Goal: Task Accomplishment & Management: Manage account settings

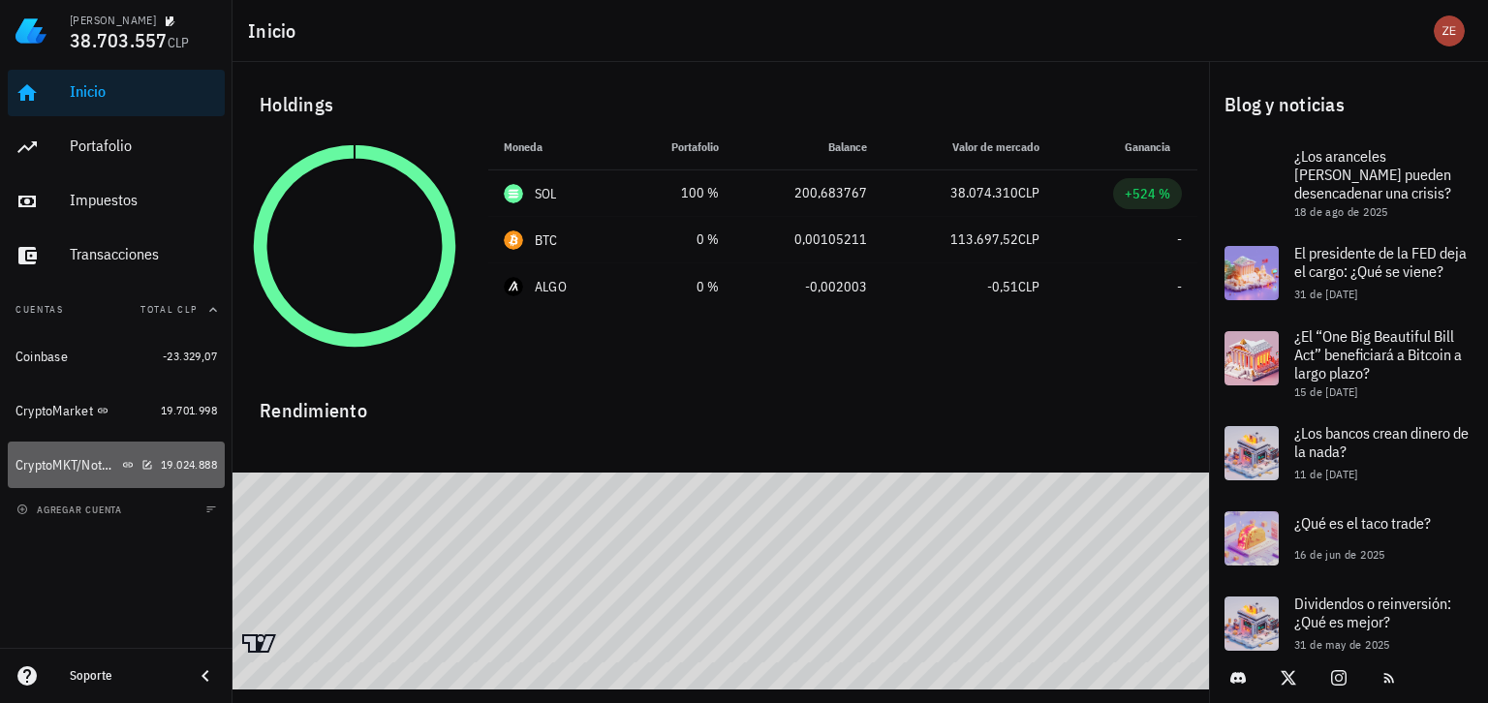
click at [52, 475] on div "CryptoMKT/NotBank" at bounding box center [85, 466] width 138 height 42
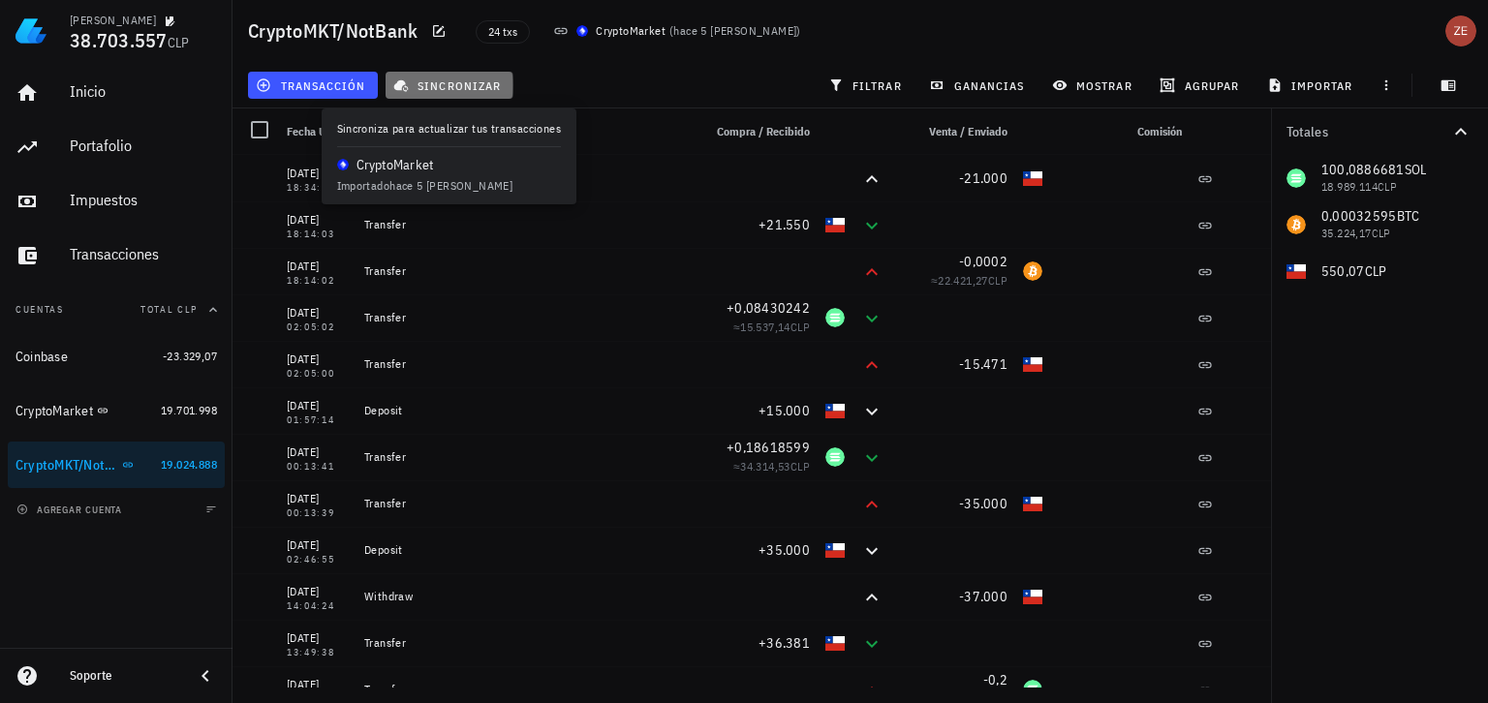
click at [468, 86] on span "sincronizar" at bounding box center [449, 86] width 104 height 16
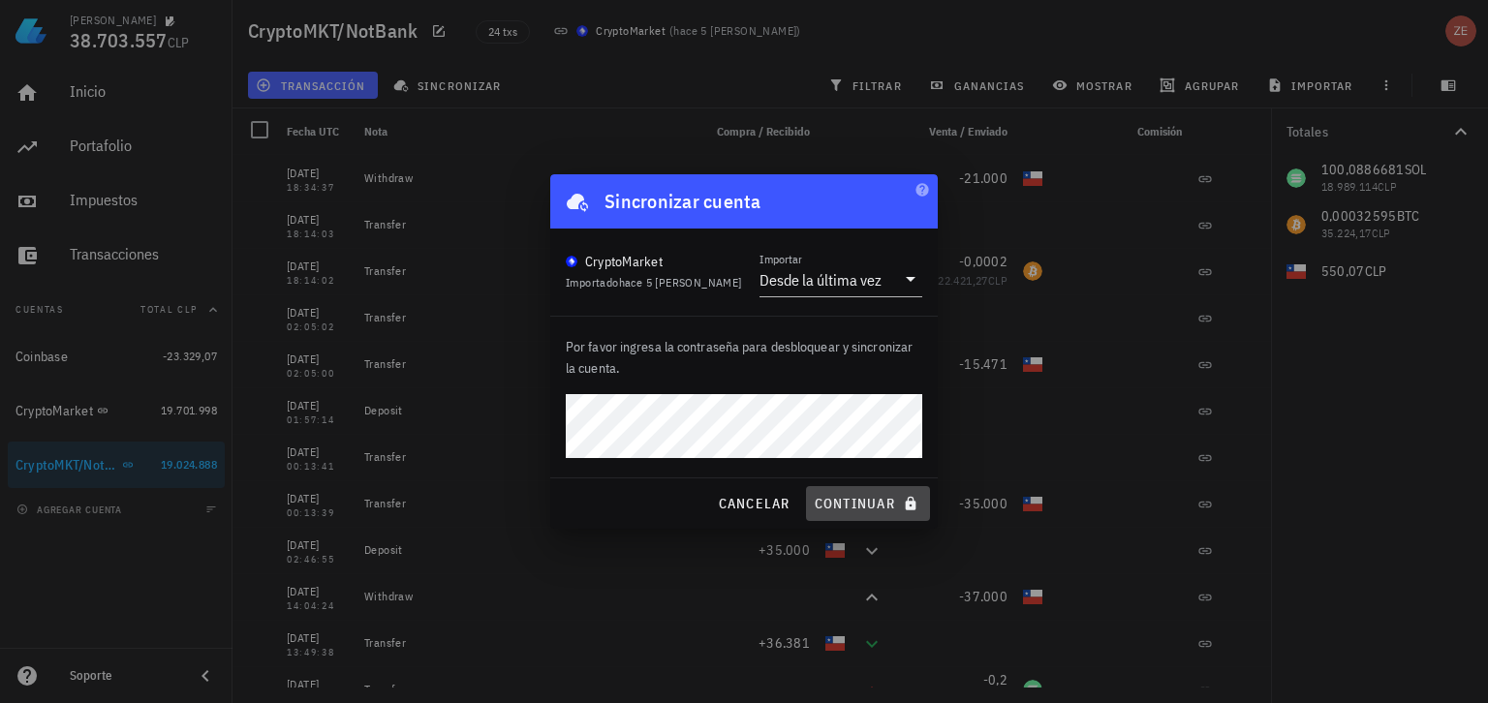
click at [857, 500] on span "continuar" at bounding box center [868, 503] width 109 height 17
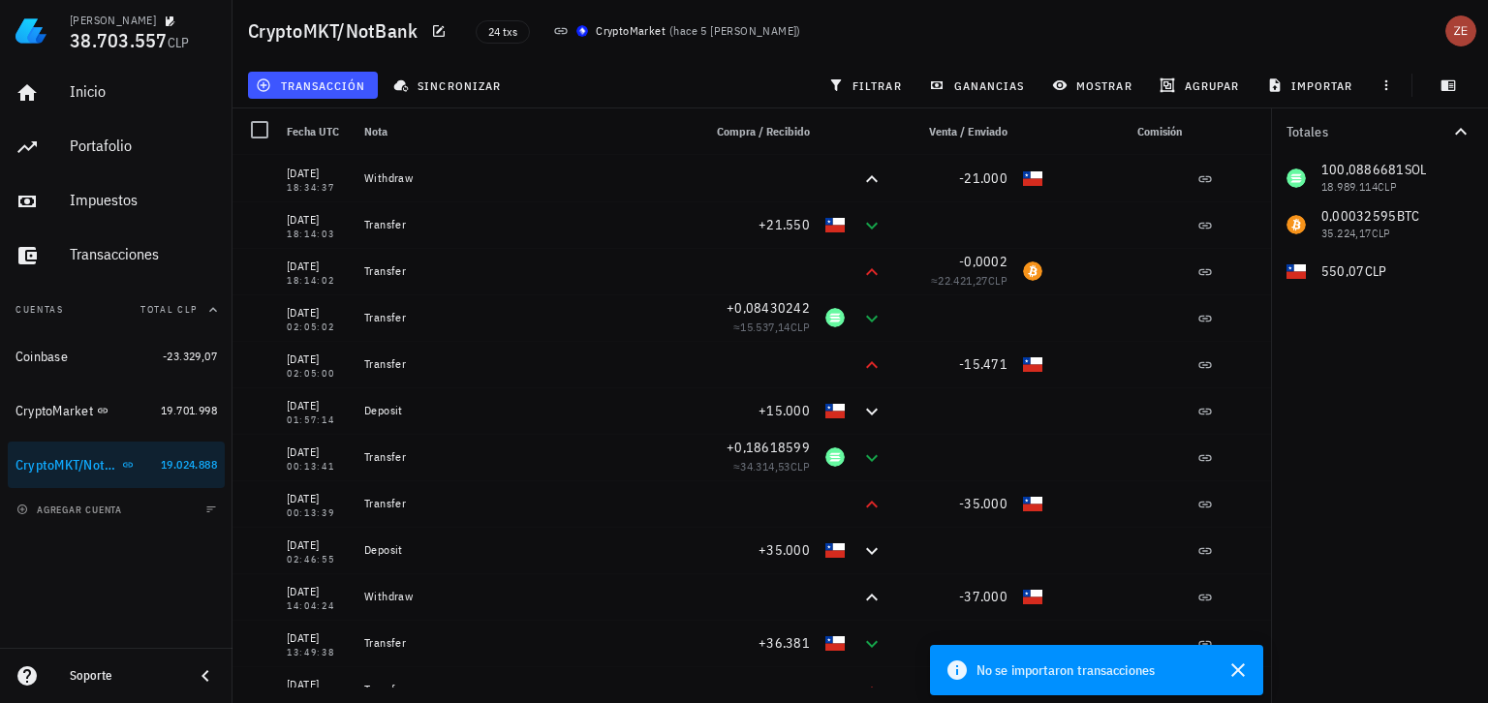
click at [1202, 38] on div "CryptoMKT/NotBank 24 txs CryptoMarket ( hace 5 [PERSON_NAME] )" at bounding box center [861, 31] width 1256 height 62
click at [60, 415] on div "CryptoMarket" at bounding box center [55, 411] width 78 height 16
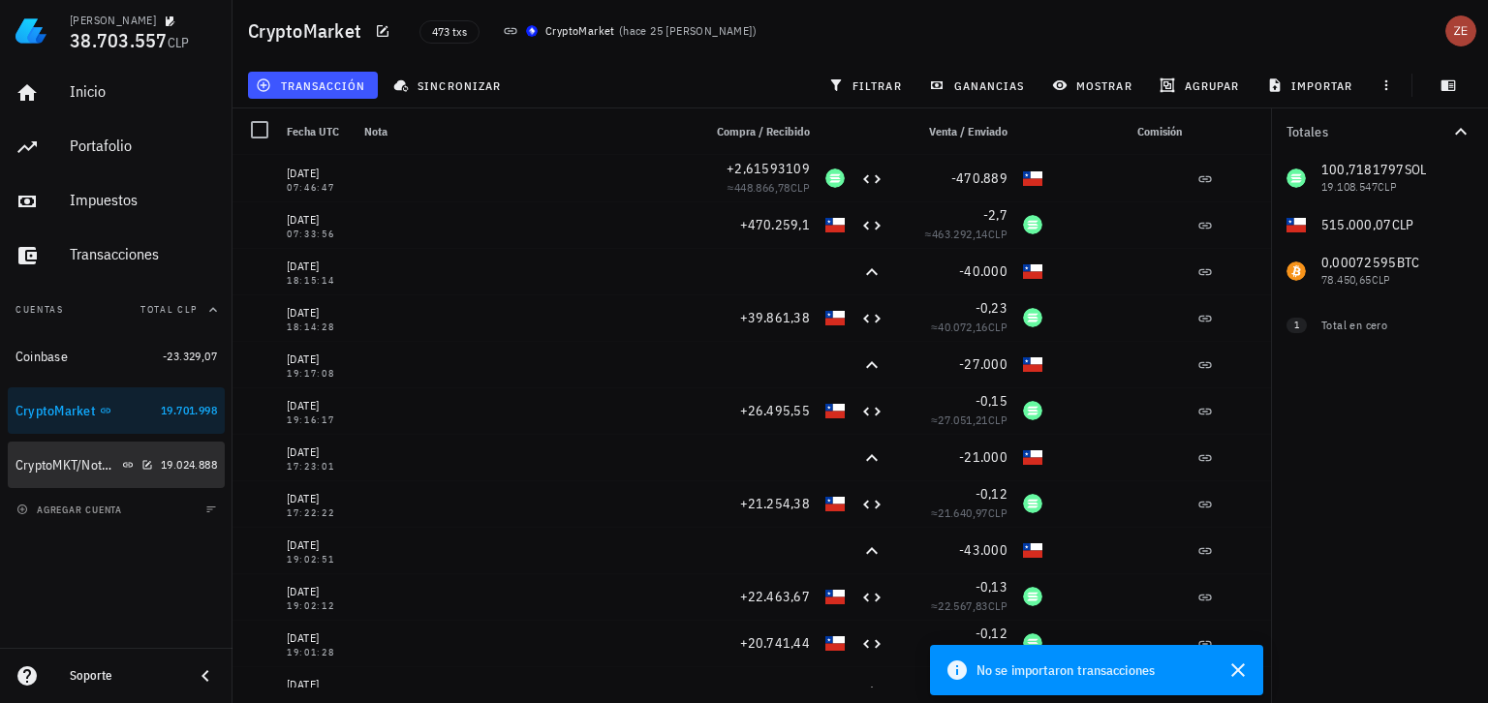
click at [60, 463] on div "CryptoMKT/NotBank" at bounding box center [67, 465] width 103 height 16
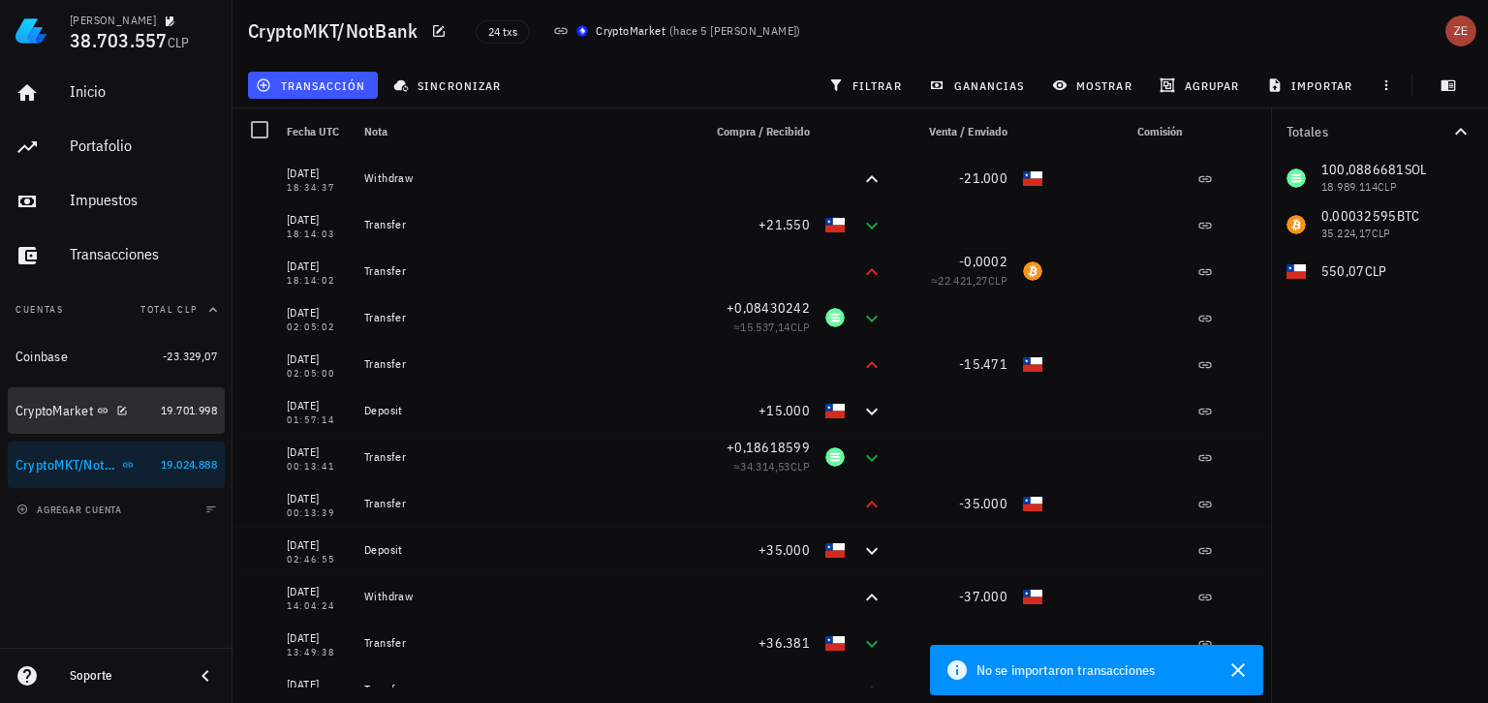
click at [53, 420] on div "CryptoMarket" at bounding box center [85, 411] width 138 height 18
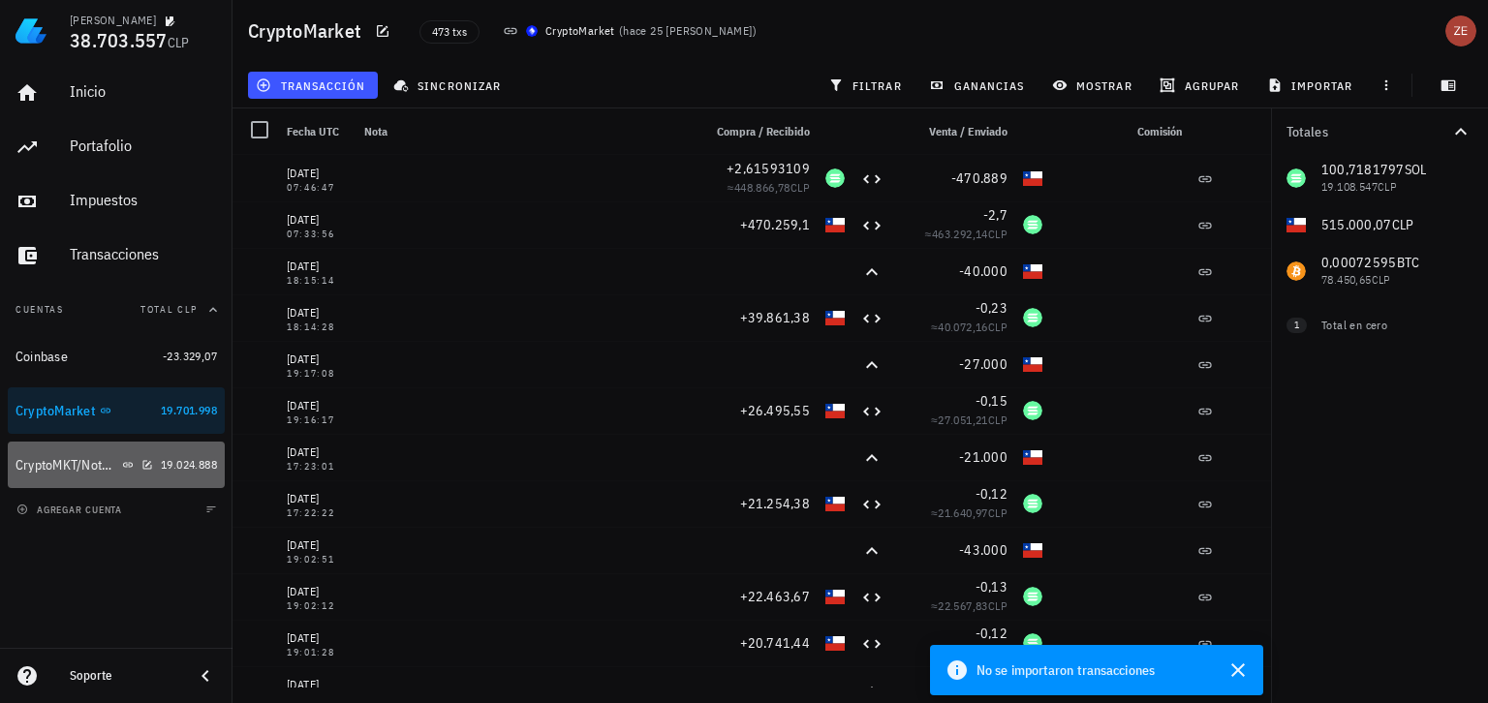
click at [56, 466] on div "CryptoMKT/NotBank" at bounding box center [67, 465] width 103 height 16
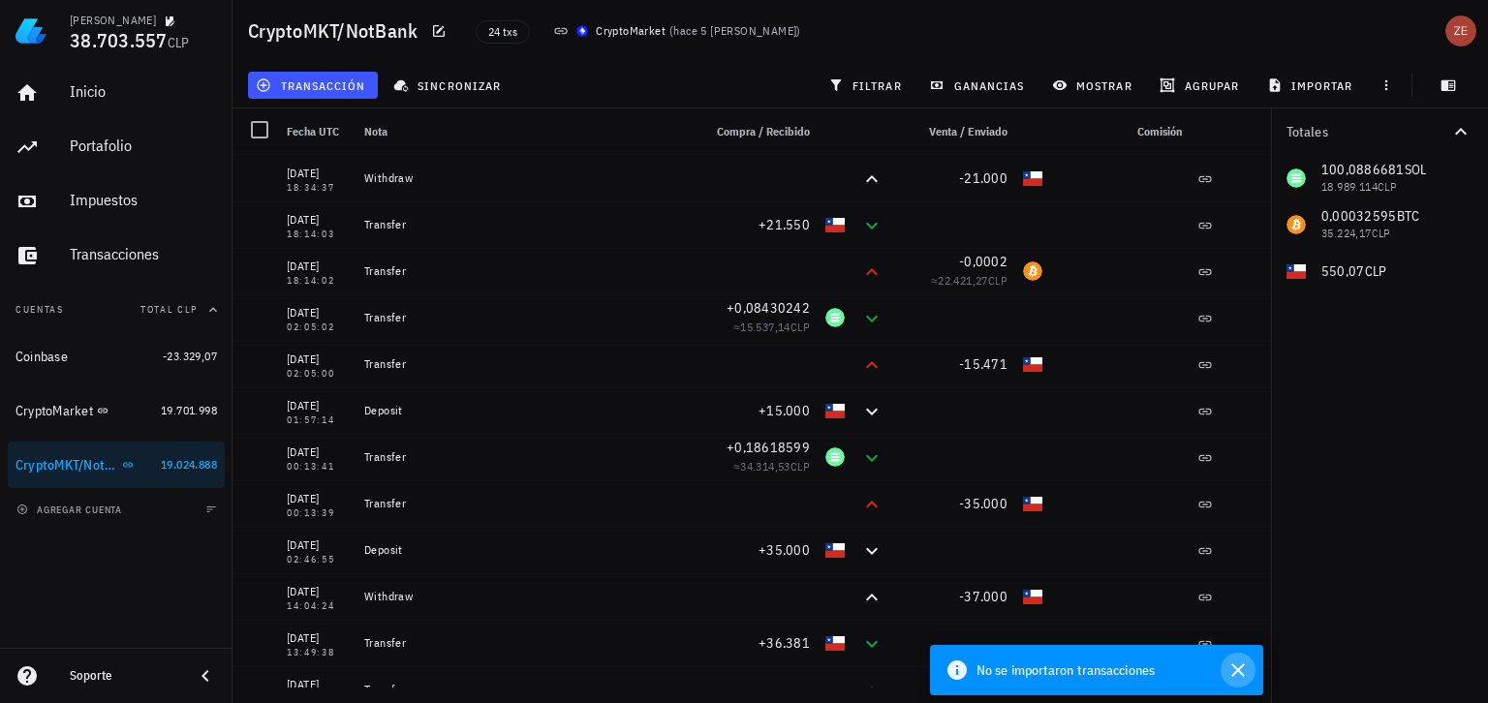
click at [1241, 670] on icon "button" at bounding box center [1238, 670] width 23 height 23
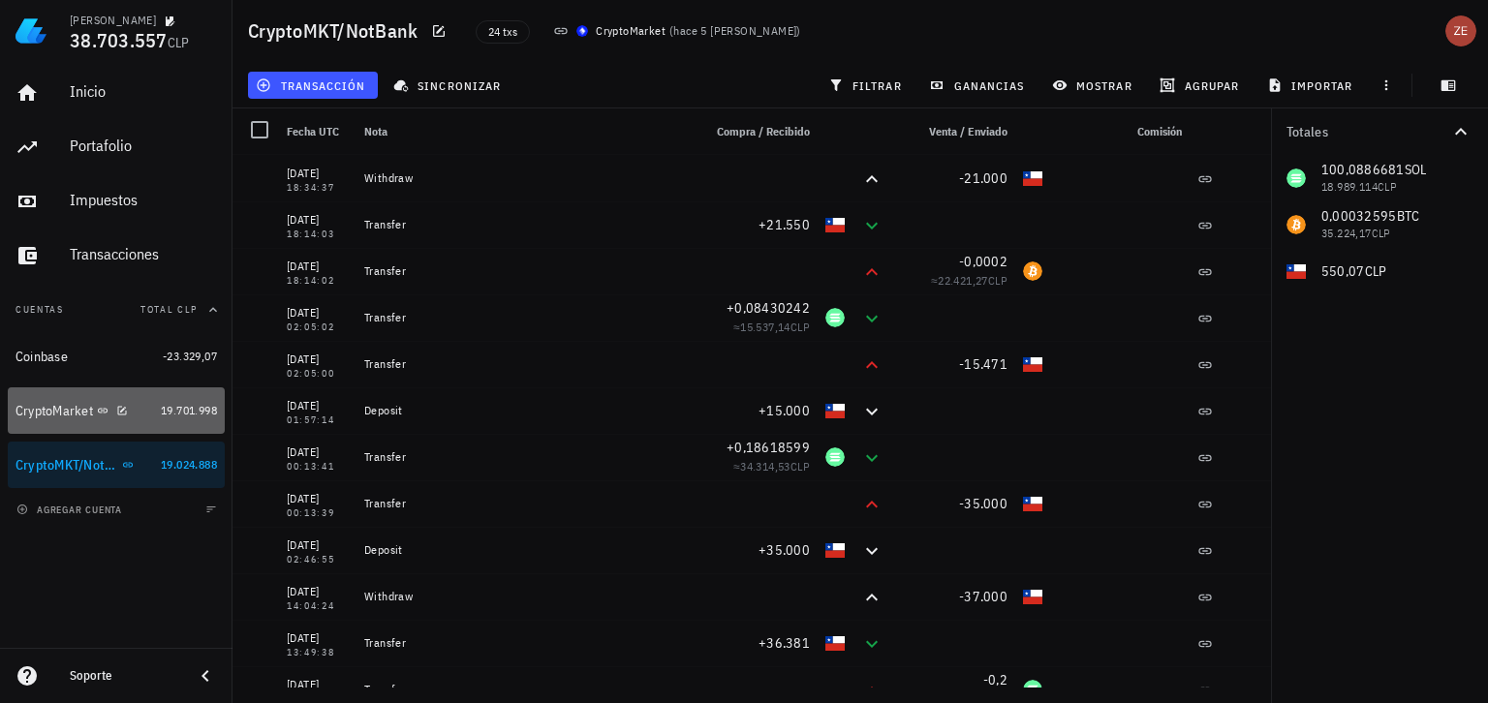
click at [64, 406] on div "CryptoMarket" at bounding box center [55, 411] width 78 height 16
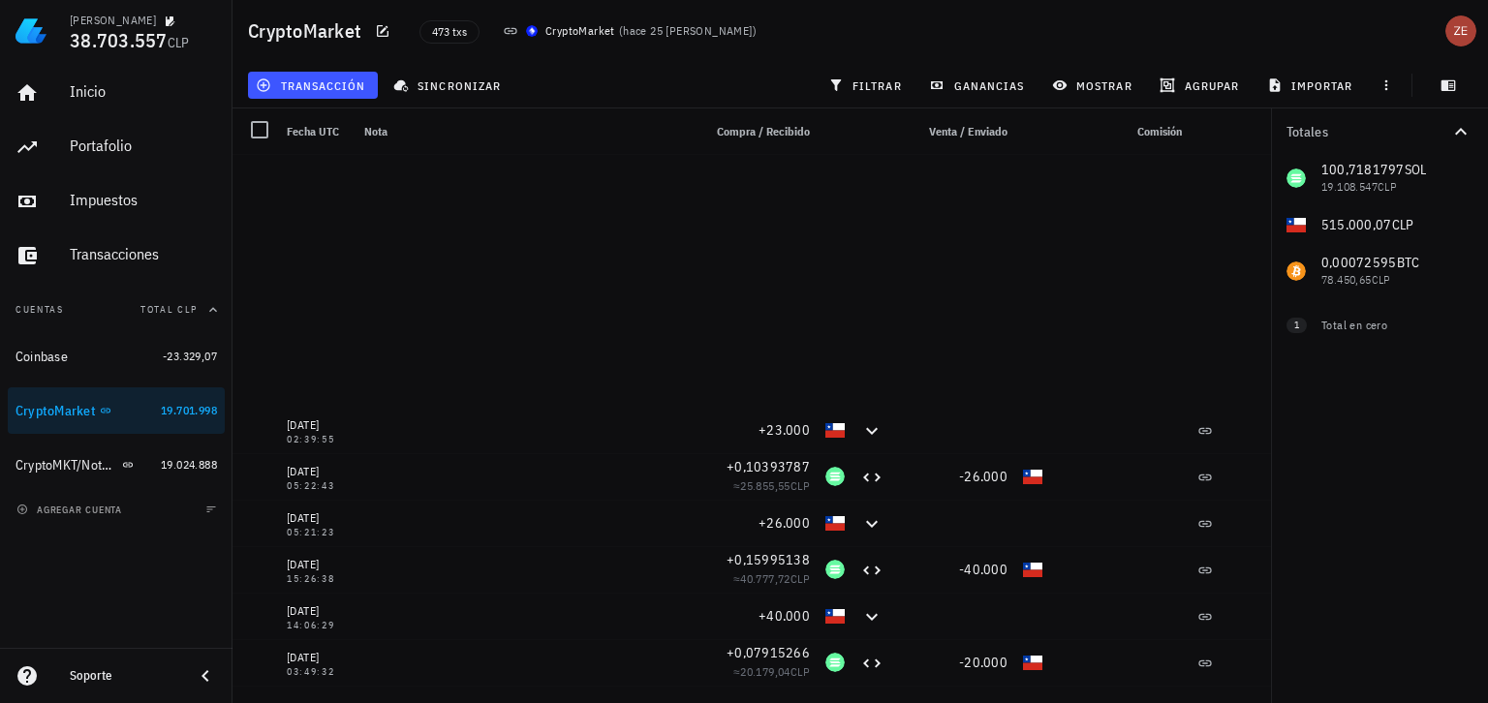
scroll to position [6379, 0]
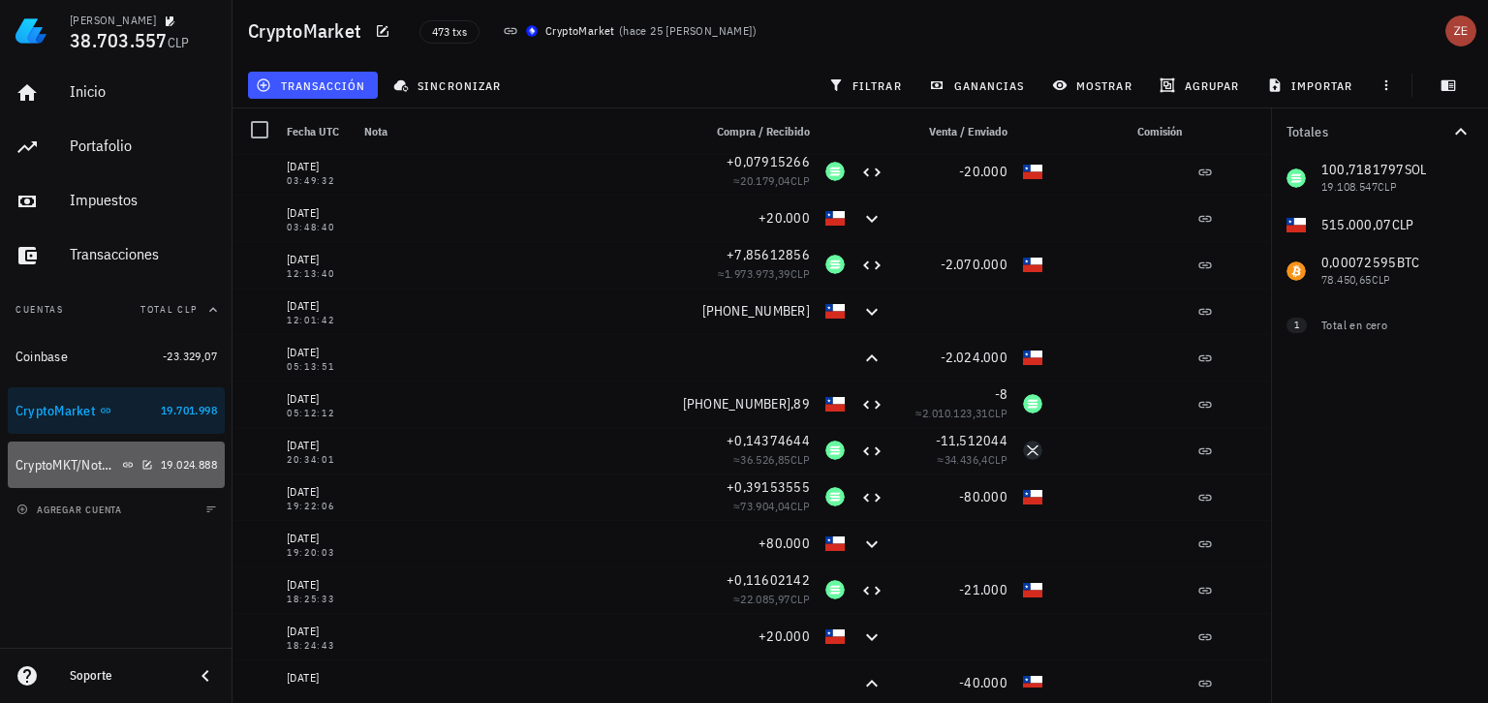
click at [63, 458] on div "CryptoMKT/NotBank" at bounding box center [67, 465] width 103 height 16
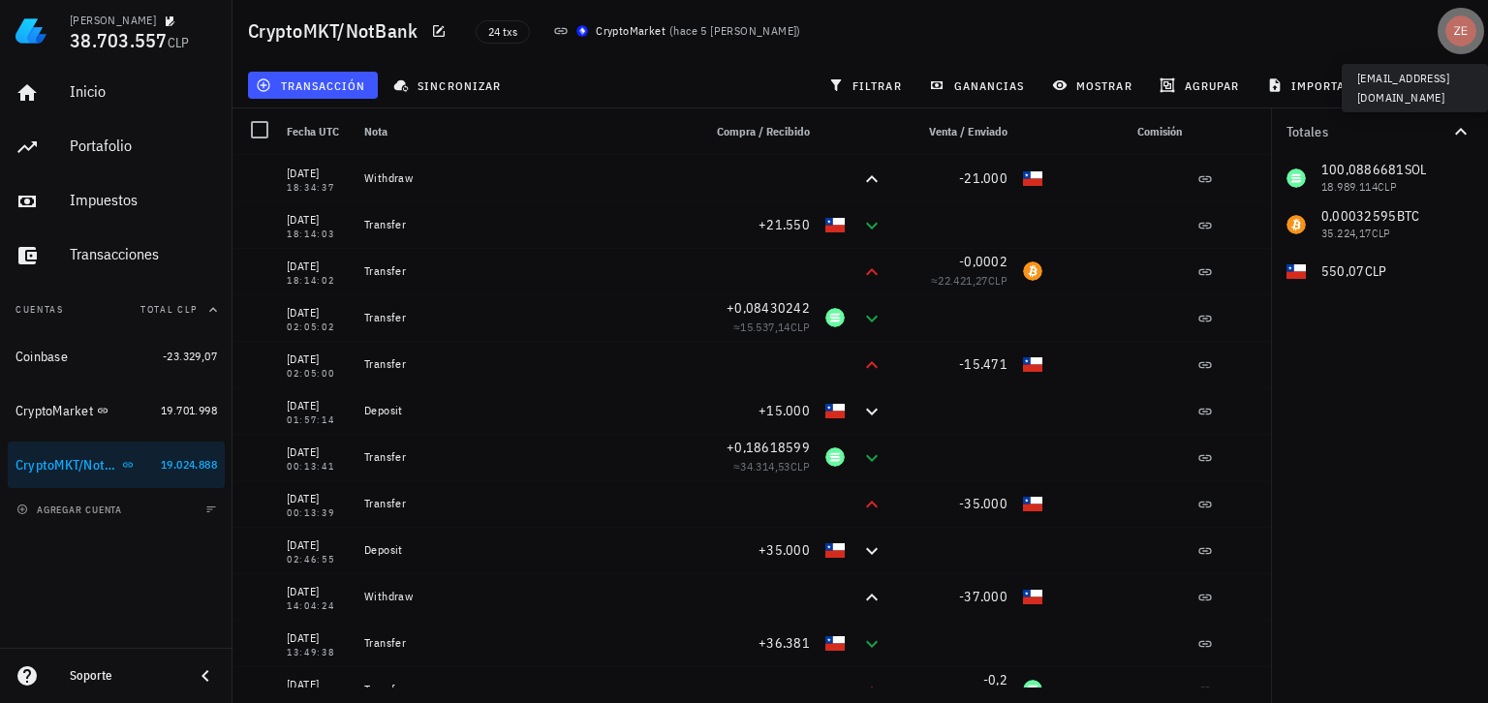
click at [1460, 27] on div "avatar" at bounding box center [1461, 31] width 31 height 31
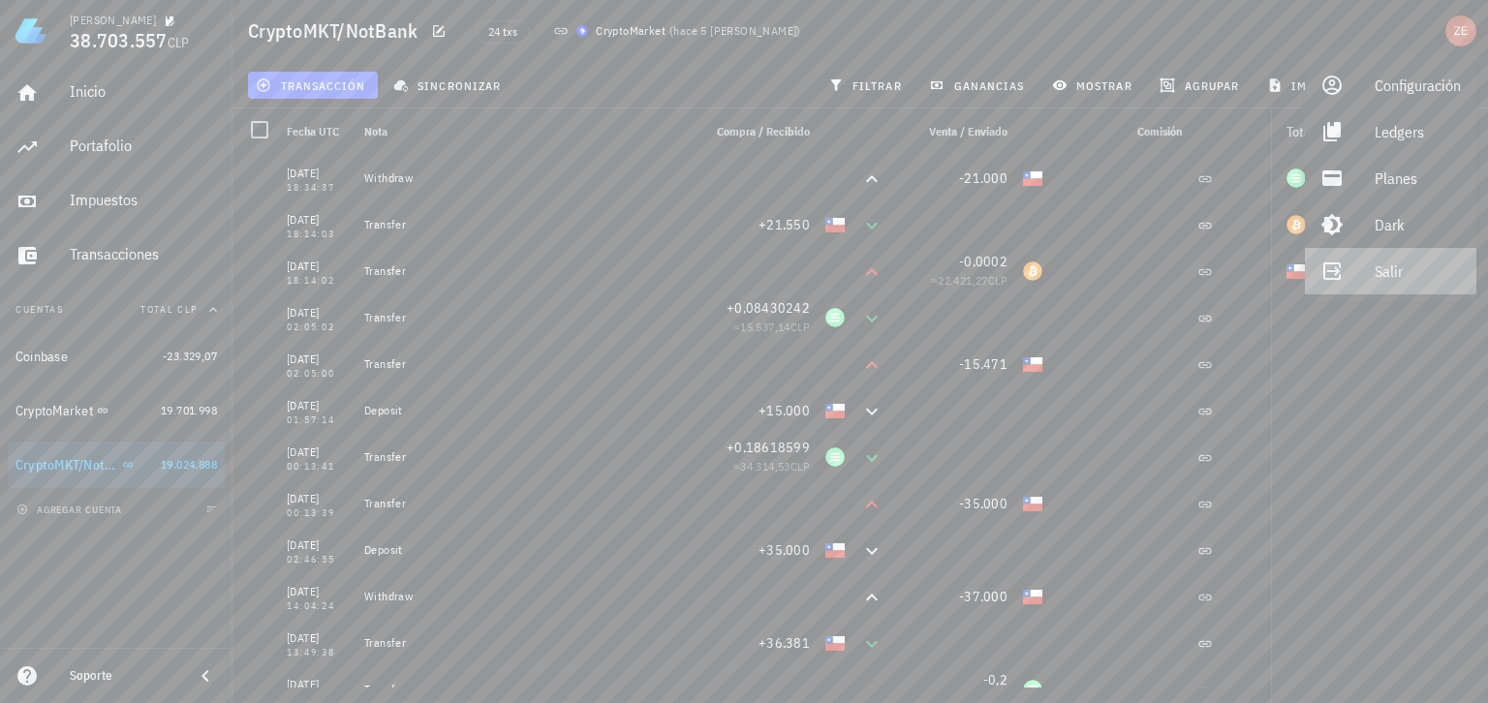
click at [1370, 273] on link "Salir" at bounding box center [1391, 271] width 172 height 47
